Goal: Find specific page/section: Find specific page/section

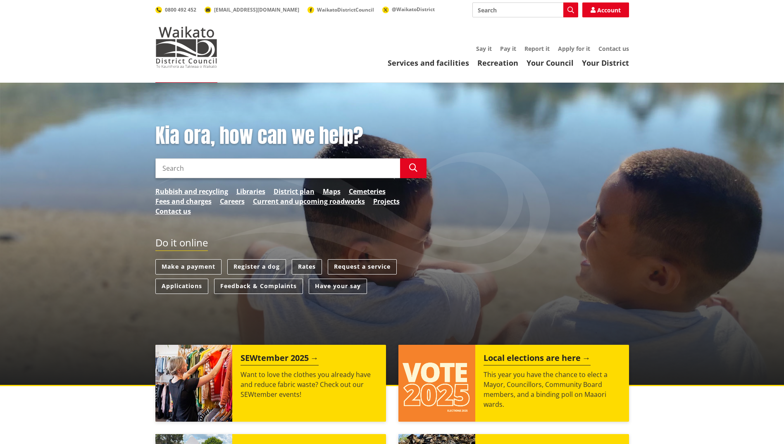
click at [306, 269] on link "Rates" at bounding box center [307, 266] width 30 height 15
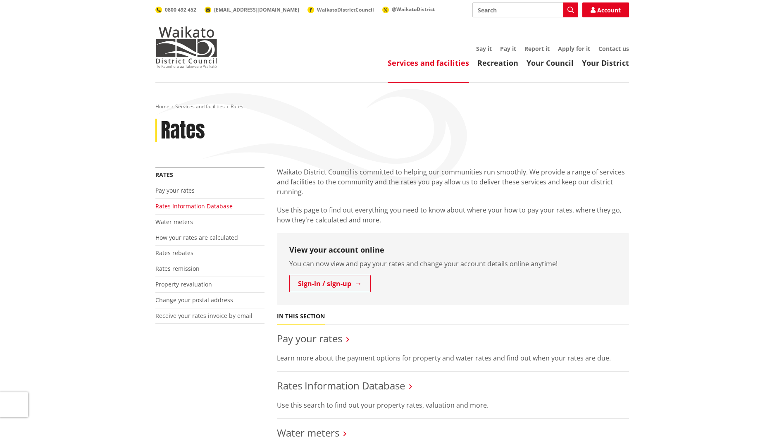
click at [183, 208] on link "Rates Information Database" at bounding box center [193, 206] width 77 height 8
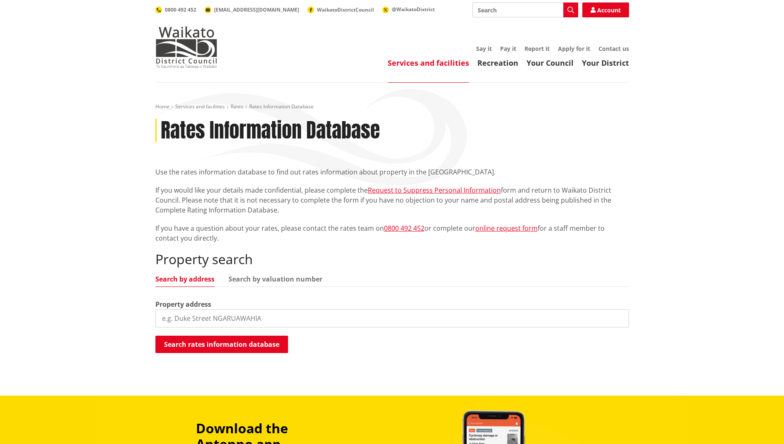
click at [197, 317] on input "search" at bounding box center [392, 318] width 474 height 18
type input "[STREET_ADDRESS]"
click at [201, 347] on button "Search rates information database" at bounding box center [221, 344] width 133 height 17
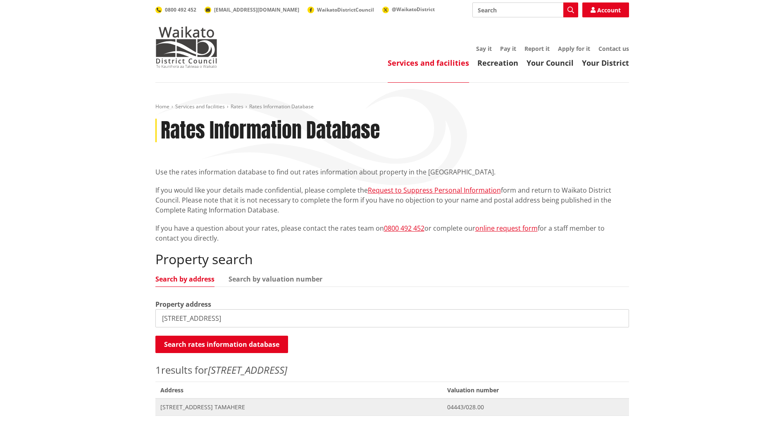
click at [216, 404] on span "[STREET_ADDRESS] TAMAHERE" at bounding box center [298, 407] width 277 height 8
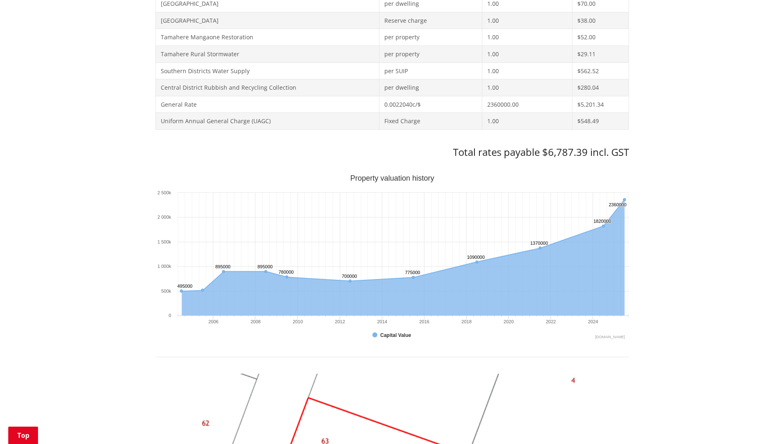
scroll to position [320, 0]
